Goal: Information Seeking & Learning: Learn about a topic

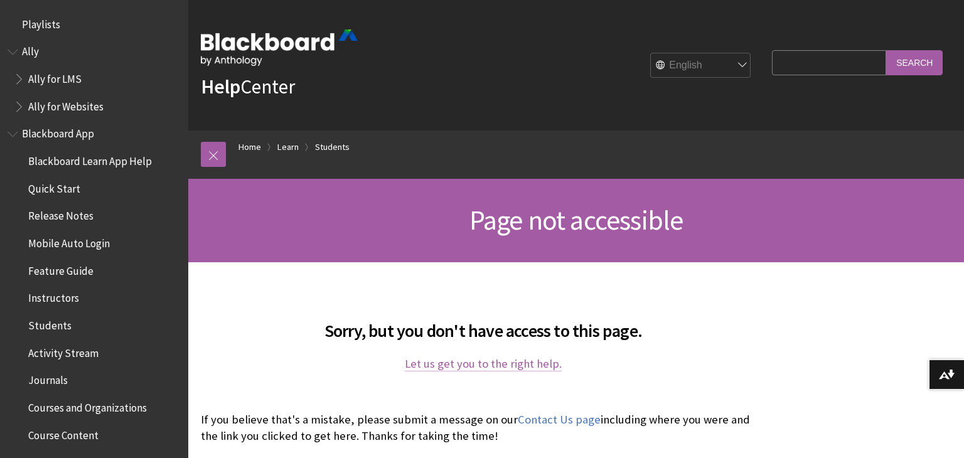
click at [430, 366] on link "Let us get you to the right help." at bounding box center [483, 363] width 157 height 15
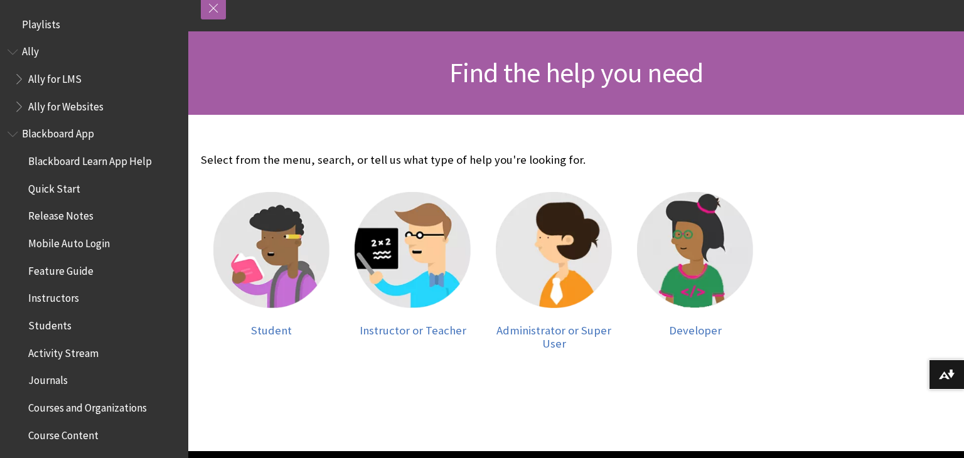
scroll to position [151, 0]
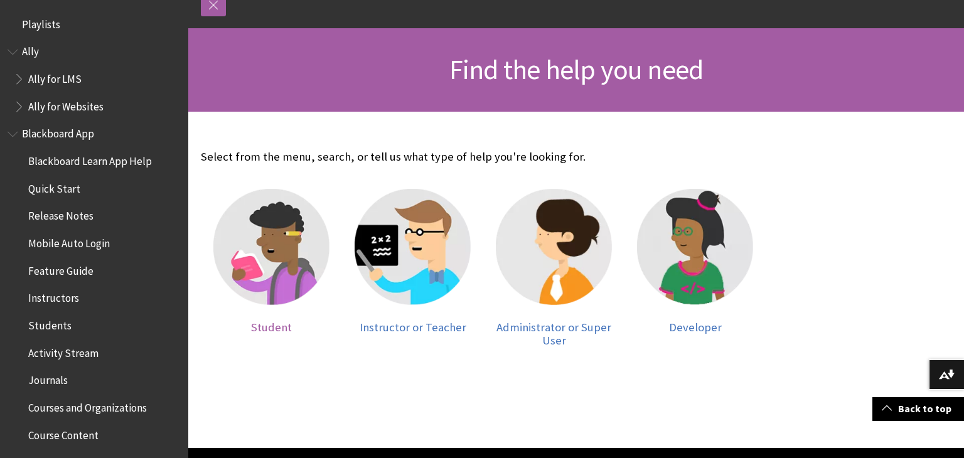
click at [291, 284] on img at bounding box center [271, 247] width 116 height 116
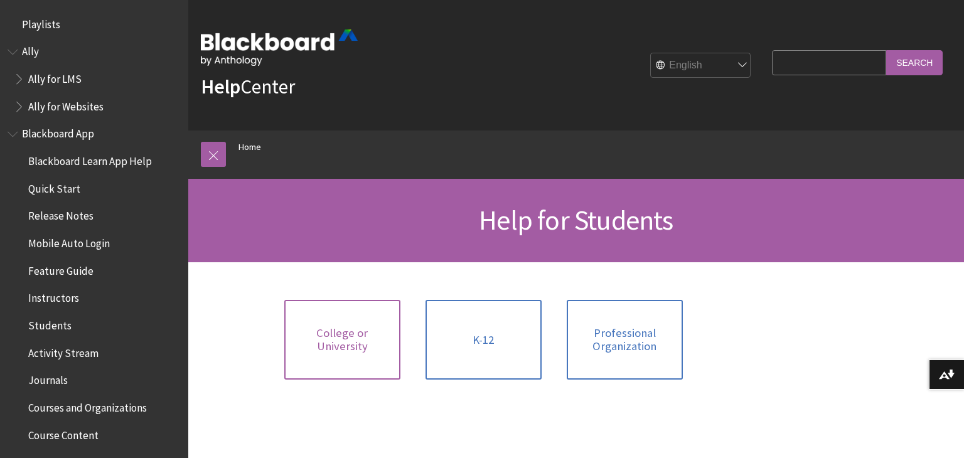
click at [369, 337] on span "College or University" at bounding box center [342, 339] width 101 height 27
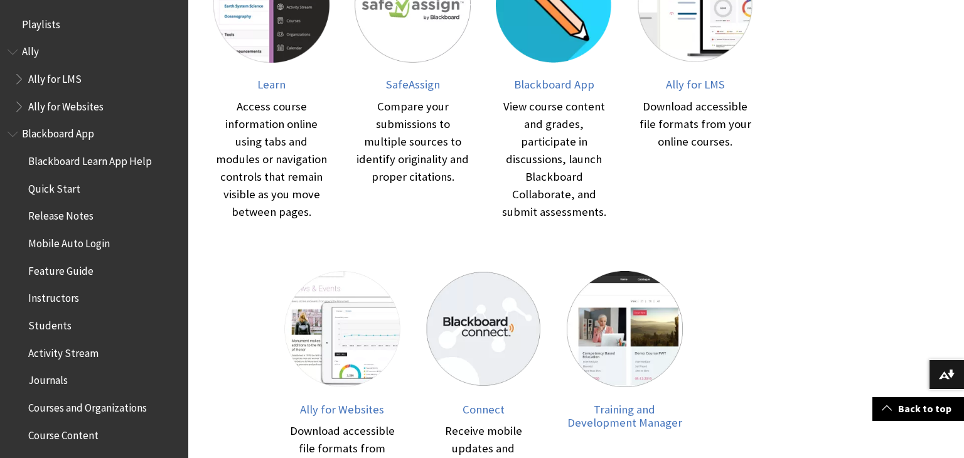
scroll to position [352, 0]
